Goal: Check status: Check status

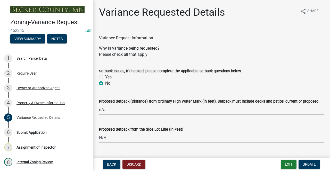
select select "a5c6235c-6fe0-43e3-9b64-f3566618e99d"
select select "a60f612c-e64d-4767-92b2-cb2f842b6e0b"
select select "bb2b5e43-03c1-4874-9abf-a65f400af928"
select select "8ea3e6c3-8fed-4904-aa20-2f643744aa0c"
select select "860afd09-da87-482b-bca4-413f5cf53582"
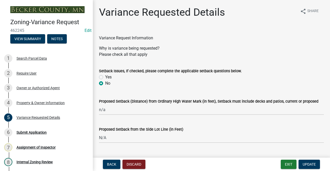
select select "ee8740c3-f4d5-48cf-ad42-c8f7342b480c"
select select "1aa51e34-4f0a-4095-a3f3-287665056048"
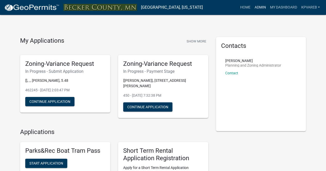
click at [259, 5] on link "Admin" at bounding box center [259, 8] width 15 height 10
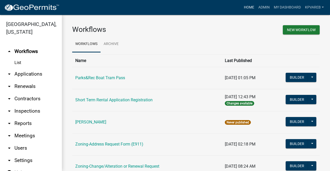
click at [248, 7] on link "Home" at bounding box center [249, 8] width 14 height 10
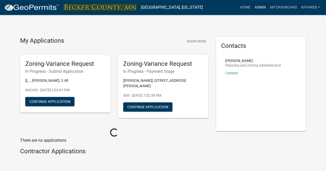
click at [256, 8] on link "Admin" at bounding box center [259, 8] width 15 height 10
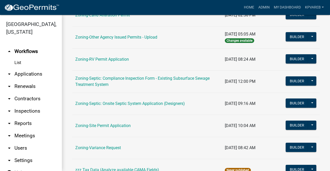
scroll to position [219, 0]
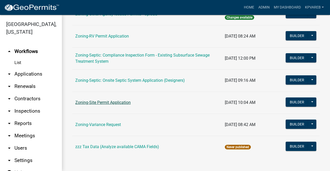
click at [110, 102] on link "Zoning-Site Permit Application" at bounding box center [102, 102] width 55 height 5
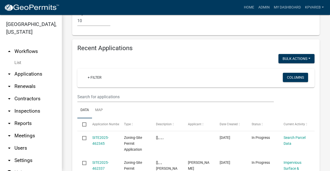
scroll to position [842, 0]
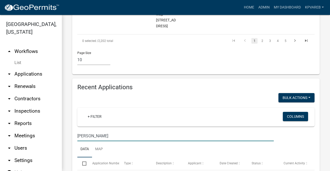
scroll to position [794, 0]
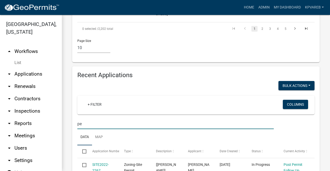
type input "p"
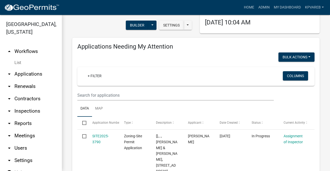
scroll to position [64, 0]
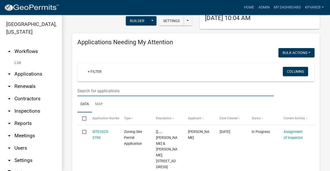
click at [109, 94] on input "text" at bounding box center [175, 91] width 196 height 11
type input "[PERSON_NAME]"
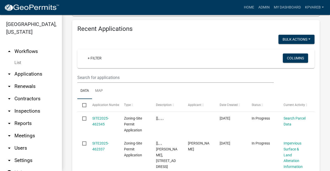
scroll to position [320, 0]
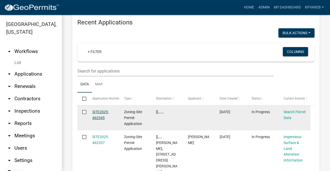
click at [104, 110] on link "SITE2025-462345" at bounding box center [100, 115] width 17 height 10
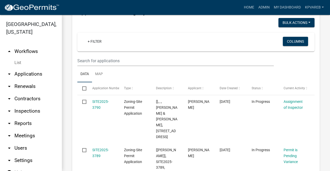
scroll to position [92, 0]
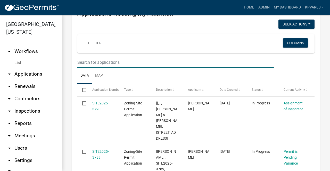
click at [131, 64] on input "text" at bounding box center [175, 62] width 196 height 11
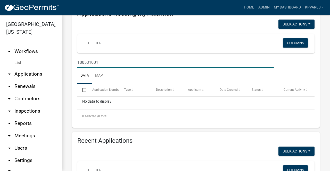
type input "100531001"
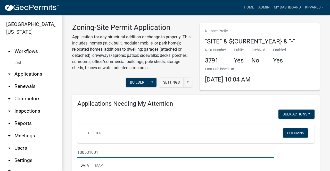
scroll to position [0, 0]
